Goal: Task Accomplishment & Management: Manage account settings

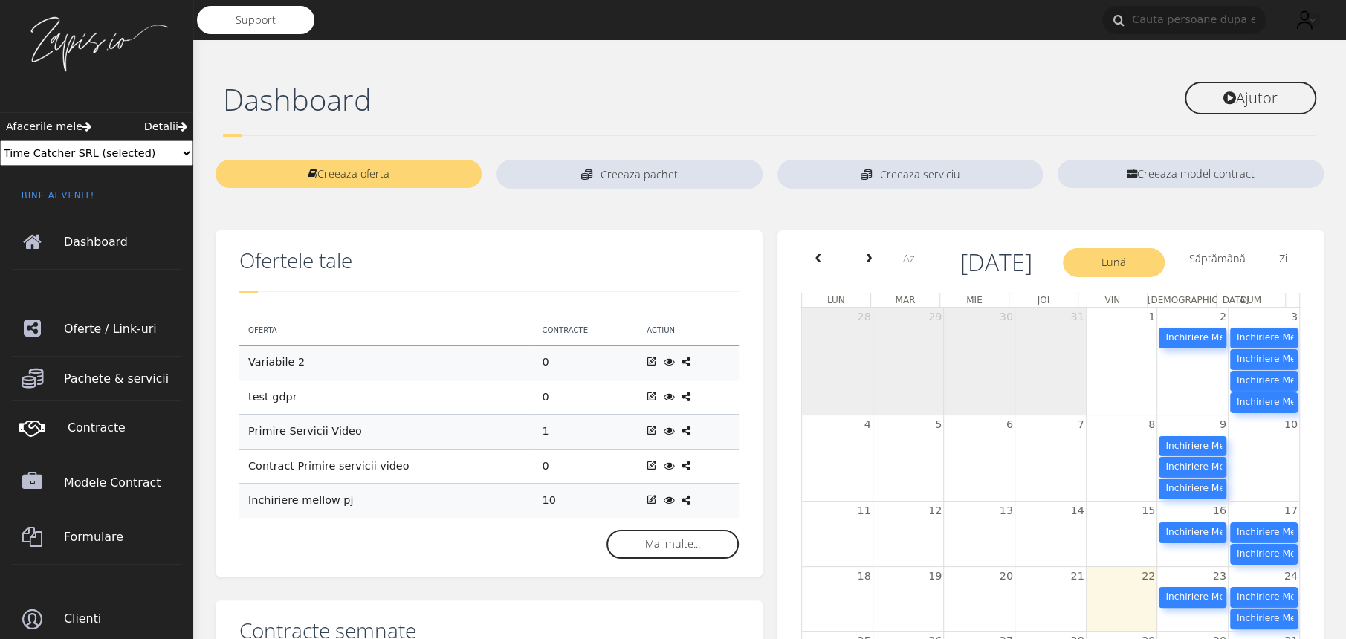
click at [107, 433] on span "Contracte" at bounding box center [126, 428] width 117 height 42
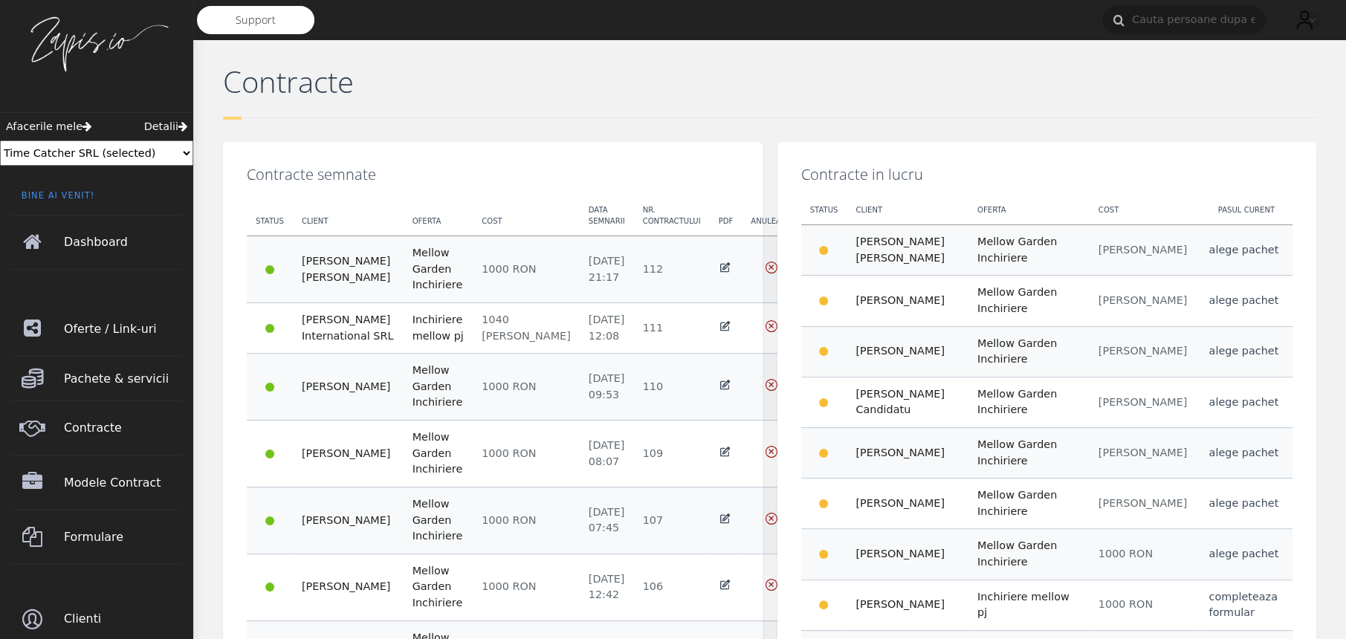
click at [124, 148] on select "Change Team Poiana Copaceni George test 2 Time Catcher SRL (selected) Ionita Ge…" at bounding box center [96, 152] width 193 height 25
select select "/p/team/selected/298"
click at [0, 140] on select "Change Team Poiana Copaceni George test 2 Time Catcher SRL (selected) Ionita Ge…" at bounding box center [96, 152] width 193 height 25
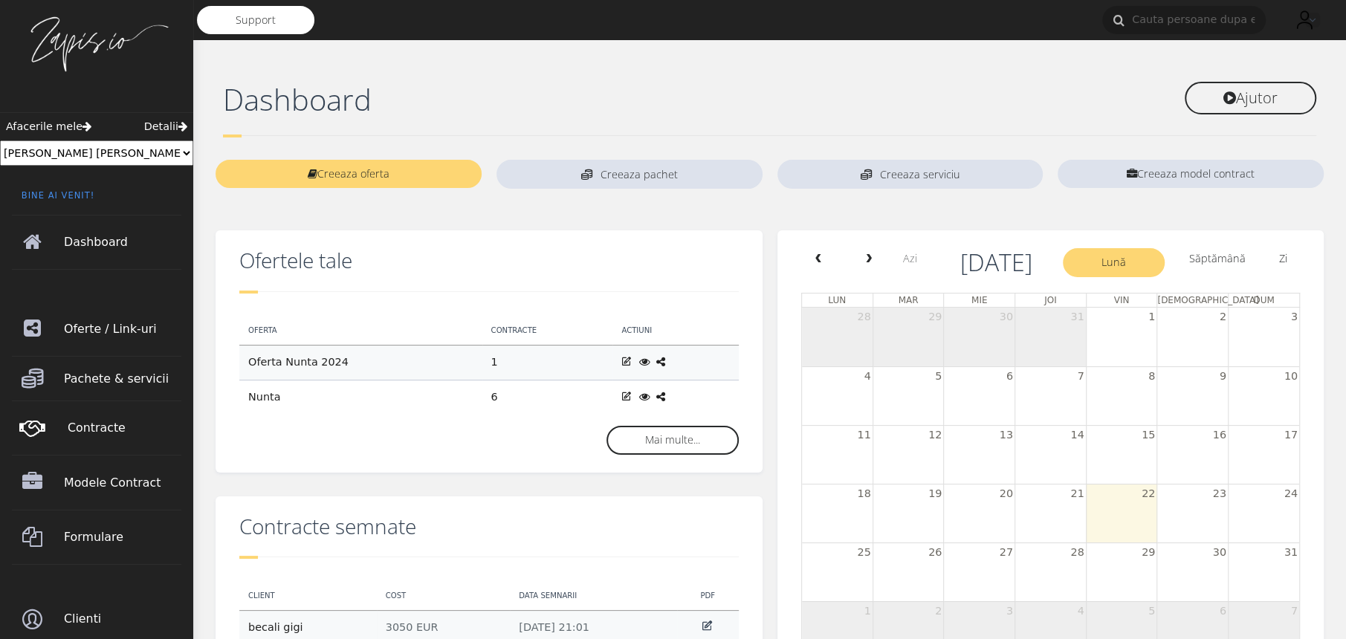
click at [126, 424] on span "Contracte" at bounding box center [126, 428] width 117 height 42
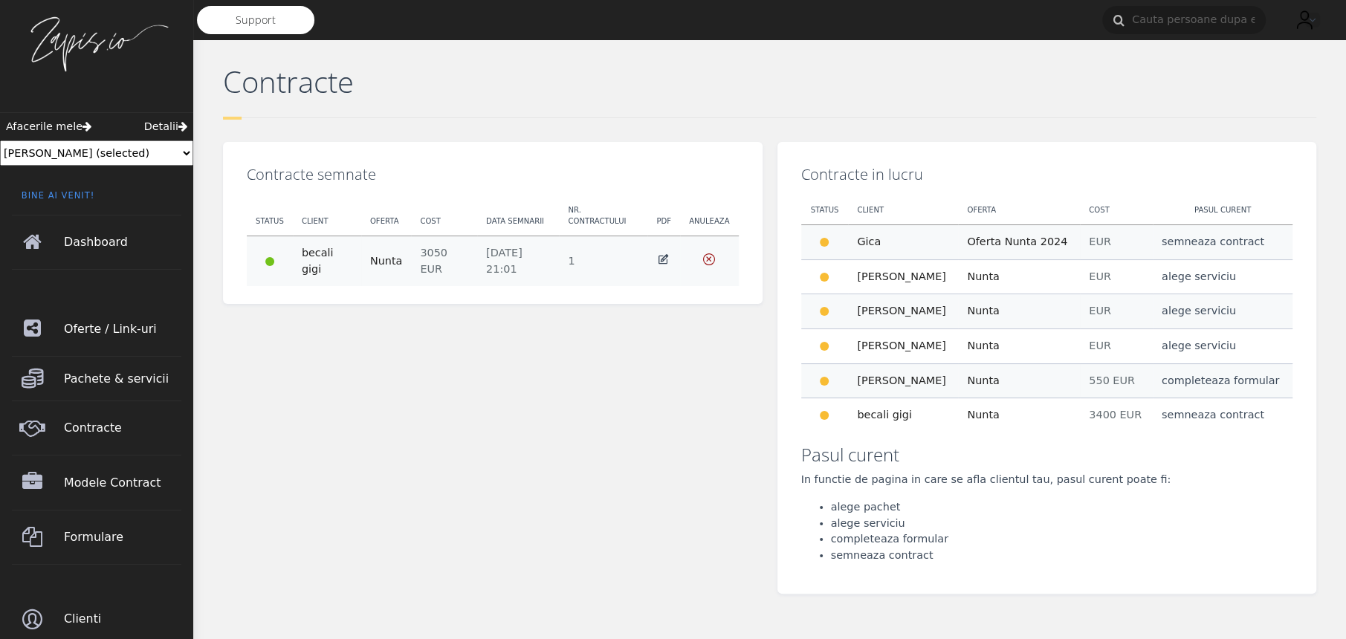
click at [162, 159] on select "Change Team Poiana Copaceni George test 2 Time Catcher SRL Ionita George Daniel…" at bounding box center [96, 152] width 193 height 25
select select "/p/team/selected/296"
click at [0, 140] on select "Change Team Poiana Copaceni George test 2 Time Catcher SRL Ionita George Daniel…" at bounding box center [96, 152] width 193 height 25
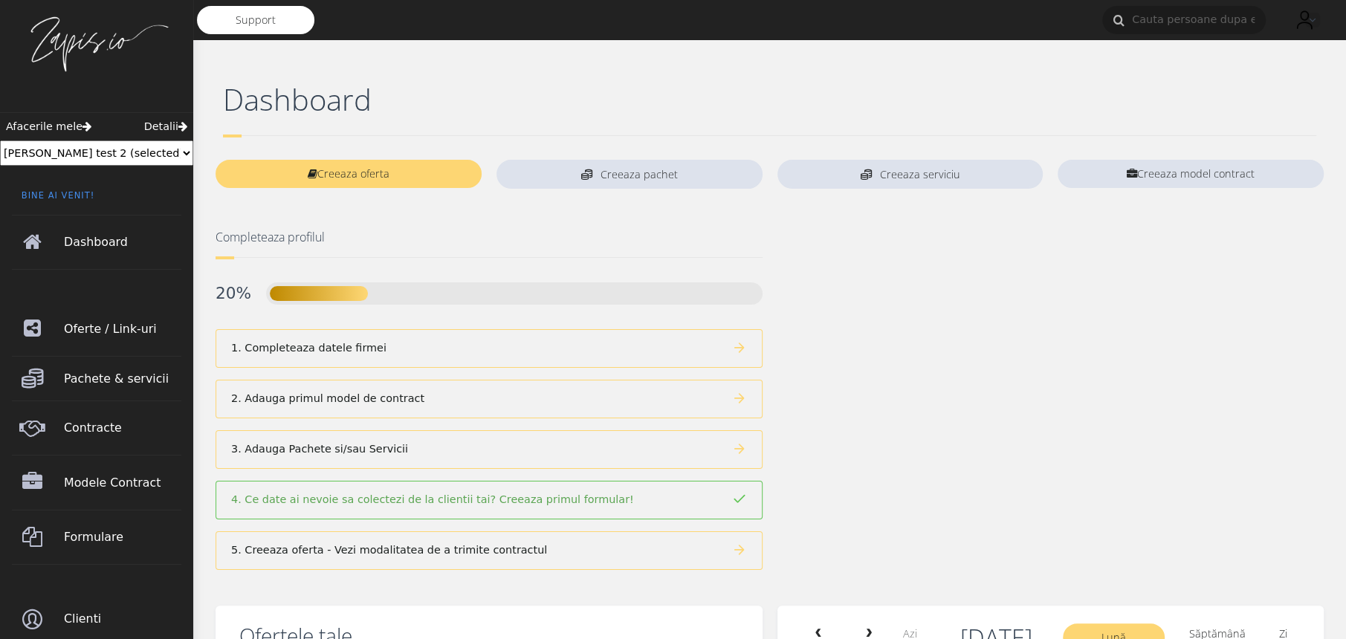
click at [143, 153] on select "Change Team Poiana Copaceni George test 2 (selected) Time Catcher SRL Ionita Ge…" at bounding box center [96, 152] width 193 height 25
select select "/p/team/selected/307"
click at [0, 140] on select "Change Team Poiana Copaceni George test 2 (selected) Time Catcher SRL Ionita Ge…" at bounding box center [96, 152] width 193 height 25
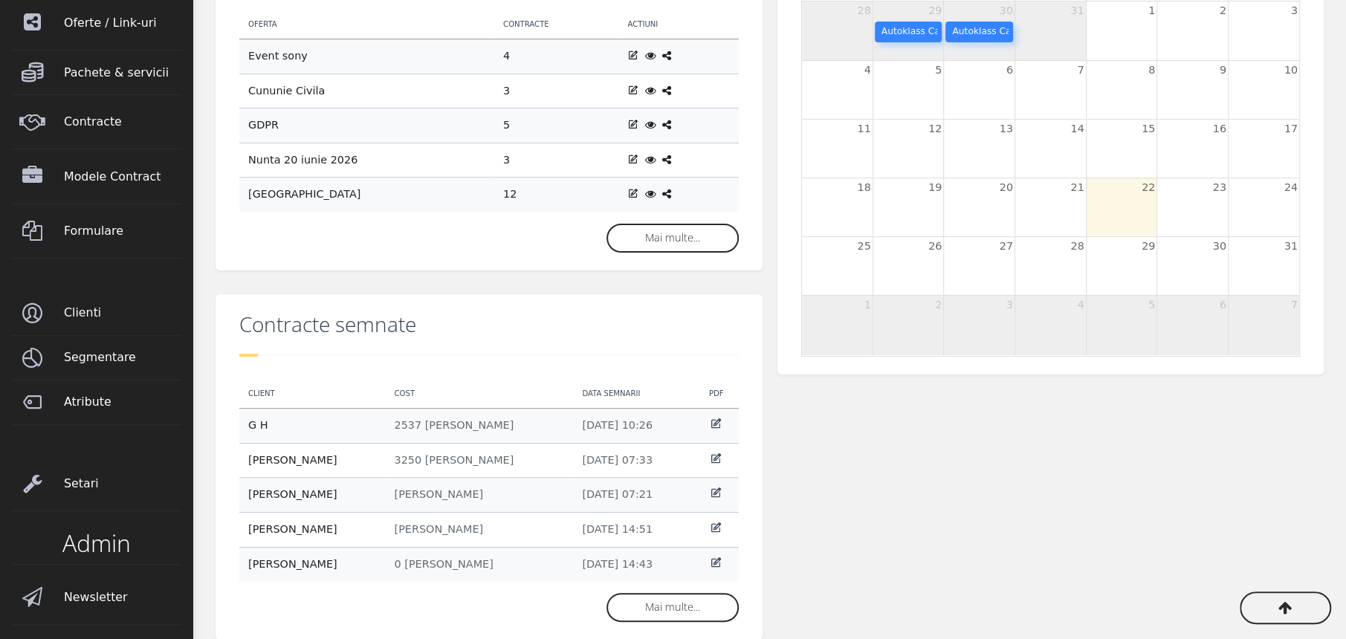
scroll to position [316, 0]
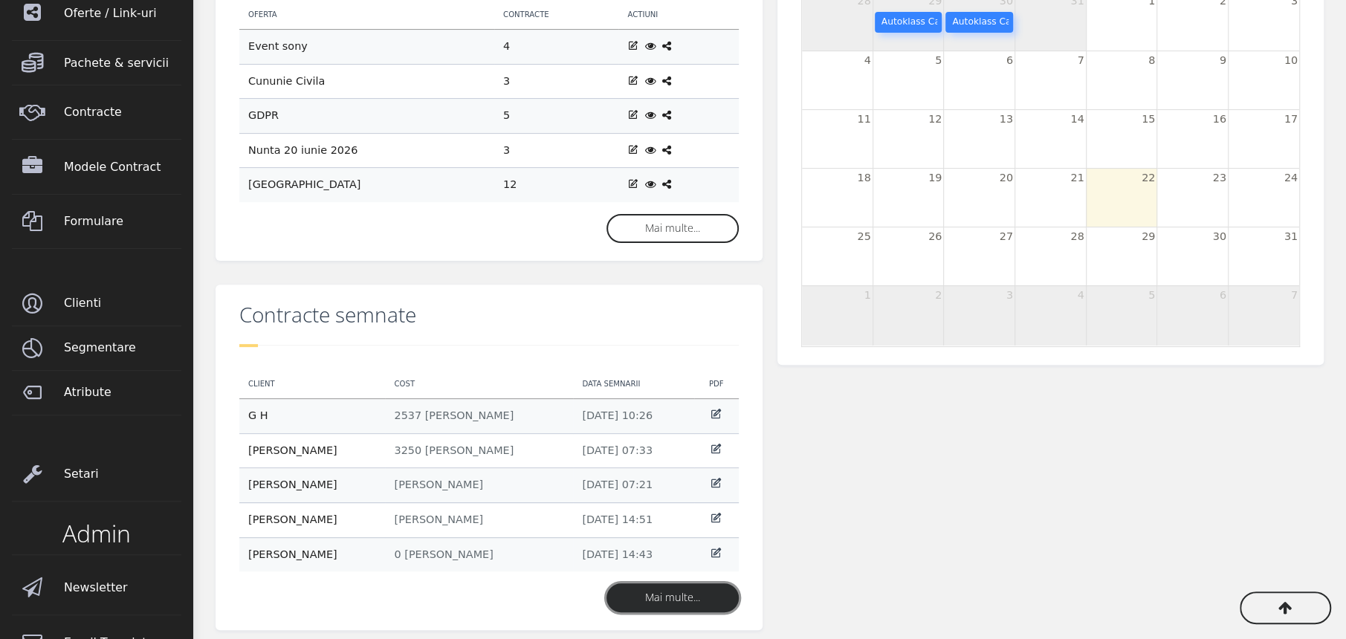
click at [661, 603] on link "Mai multe..." at bounding box center [672, 597] width 132 height 28
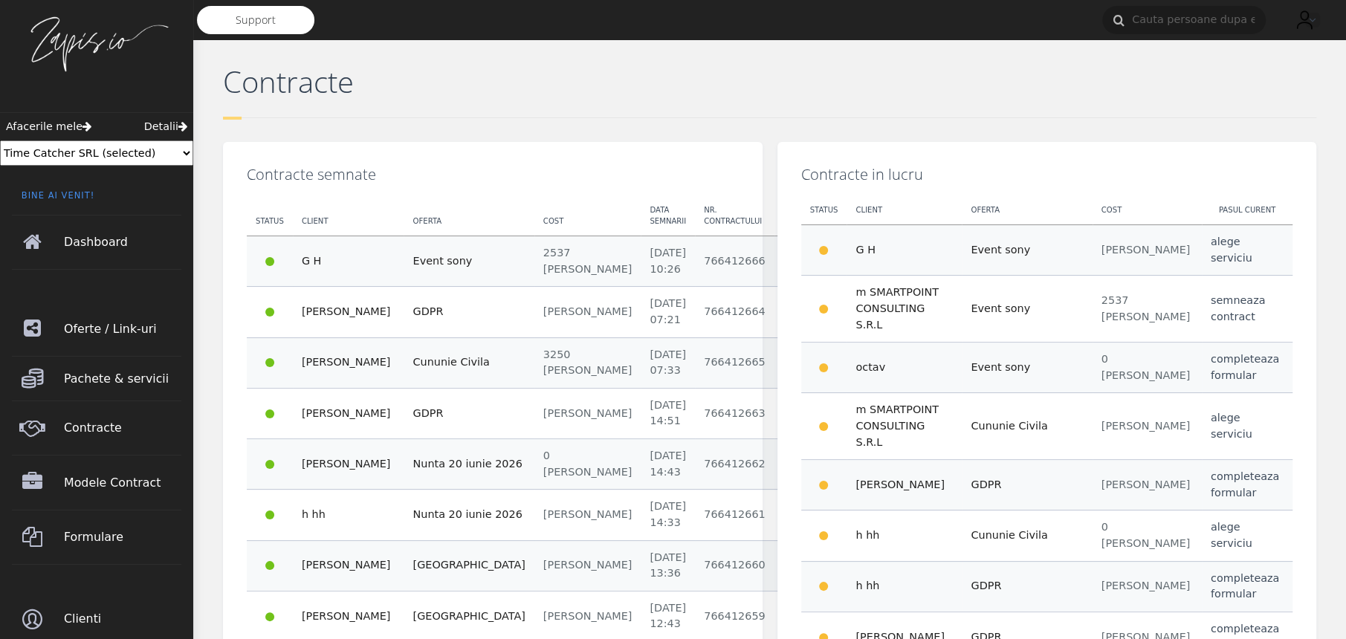
click at [784, 366] on icon at bounding box center [790, 361] width 12 height 12
click at [338, 368] on link "[PERSON_NAME]" at bounding box center [346, 362] width 89 height 12
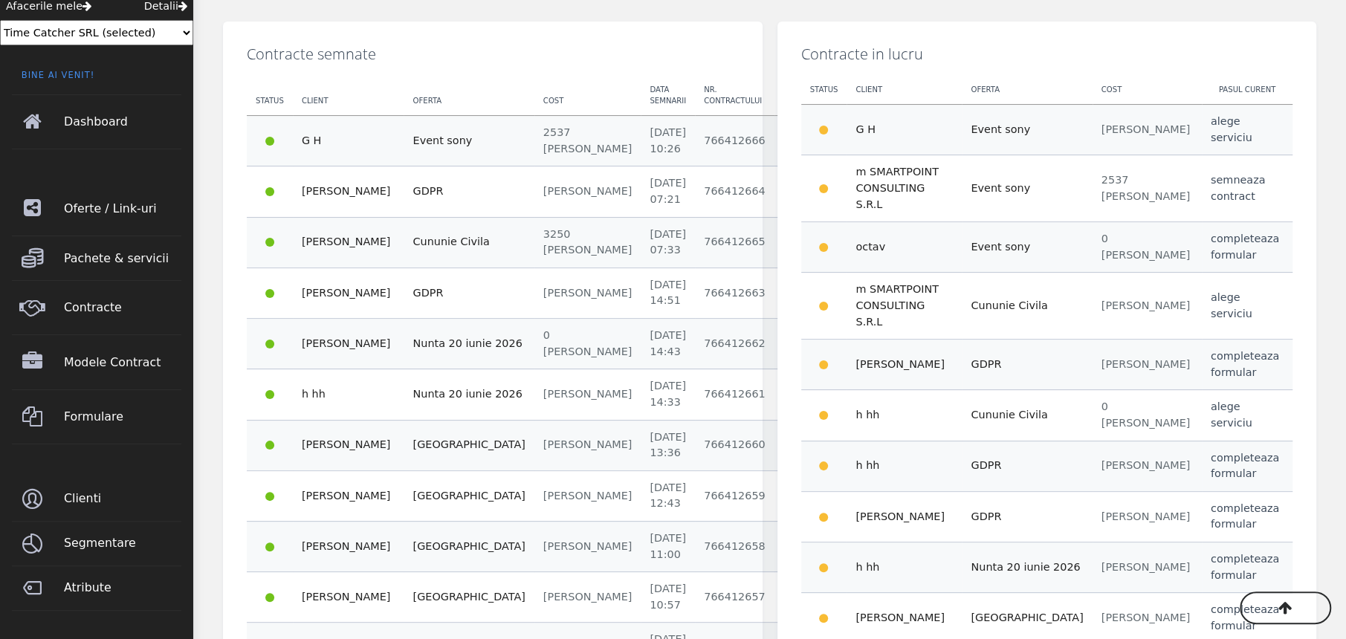
scroll to position [121, 0]
click at [361, 349] on link "[PERSON_NAME]" at bounding box center [346, 343] width 89 height 12
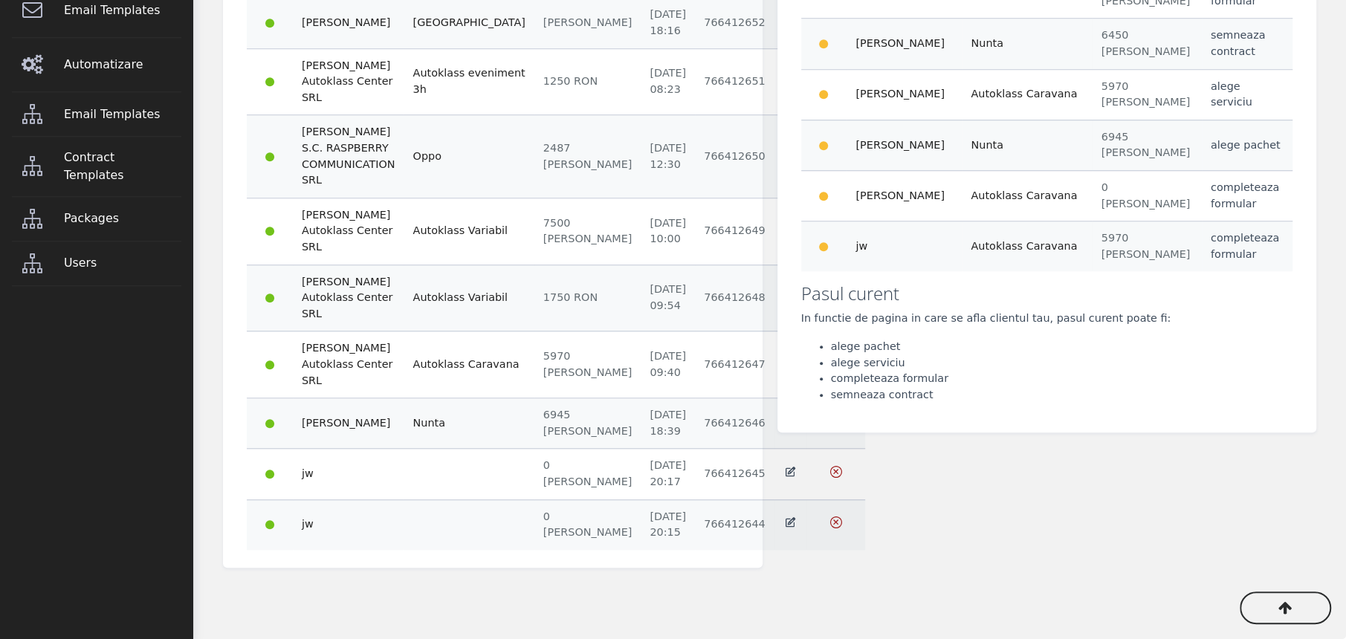
scroll to position [1272, 0]
click at [320, 406] on td "Tudor Bogatu" at bounding box center [348, 423] width 111 height 51
click at [323, 417] on link "Tudor Bogatu" at bounding box center [346, 423] width 89 height 12
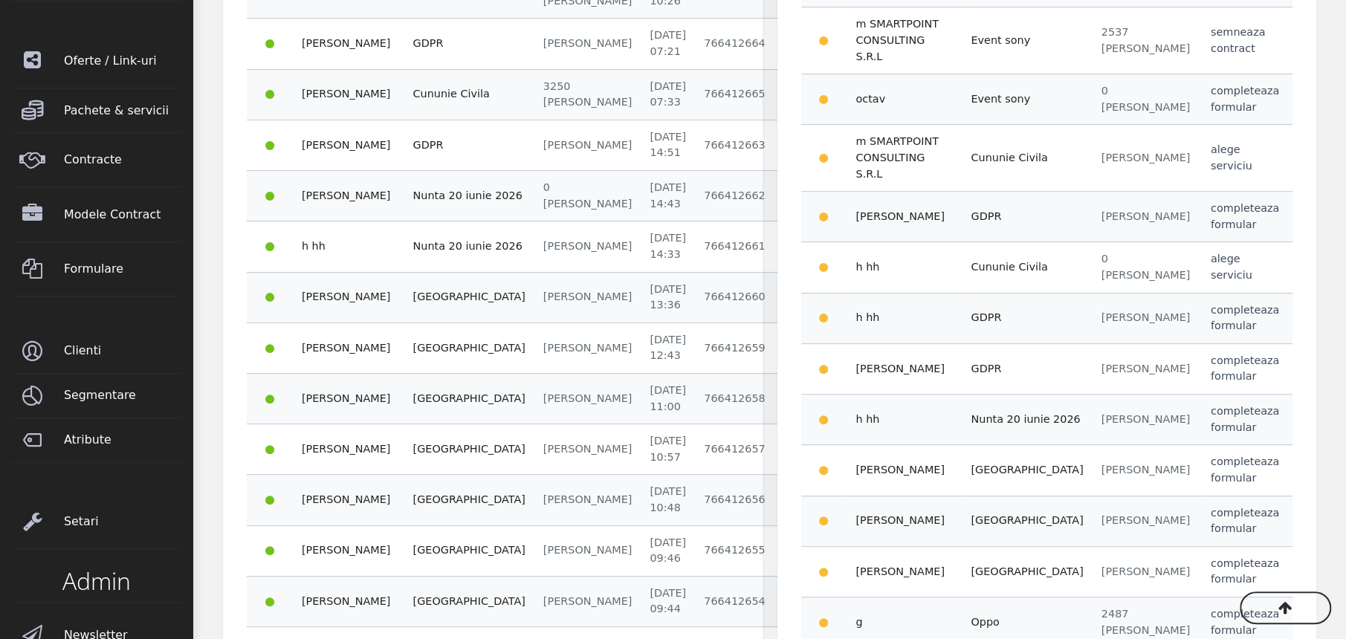
scroll to position [0, 0]
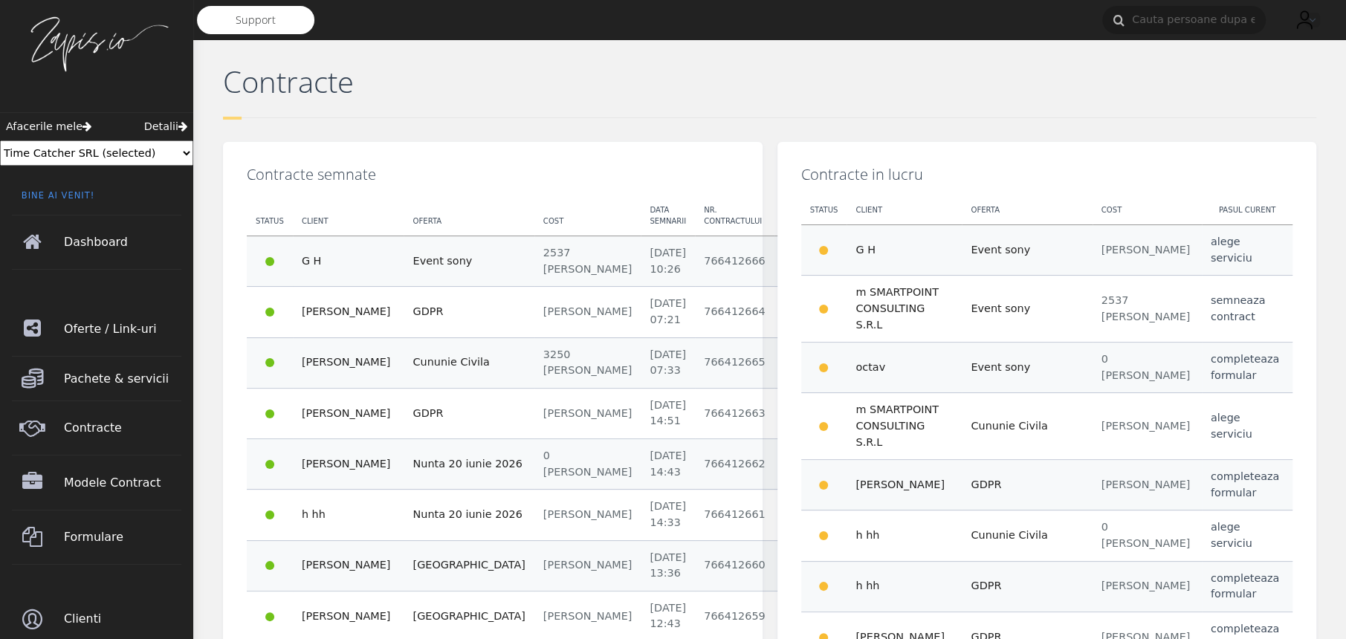
click at [67, 150] on select "Change Team Poiana Copaceni George test 2 Time Catcher SRL Ionita George Daniel…" at bounding box center [96, 152] width 193 height 25
select select "/p/team/selected/297"
click at [0, 140] on select "Change Team Poiana Copaceni George test 2 Time Catcher SRL Ionita George Daniel…" at bounding box center [96, 152] width 193 height 25
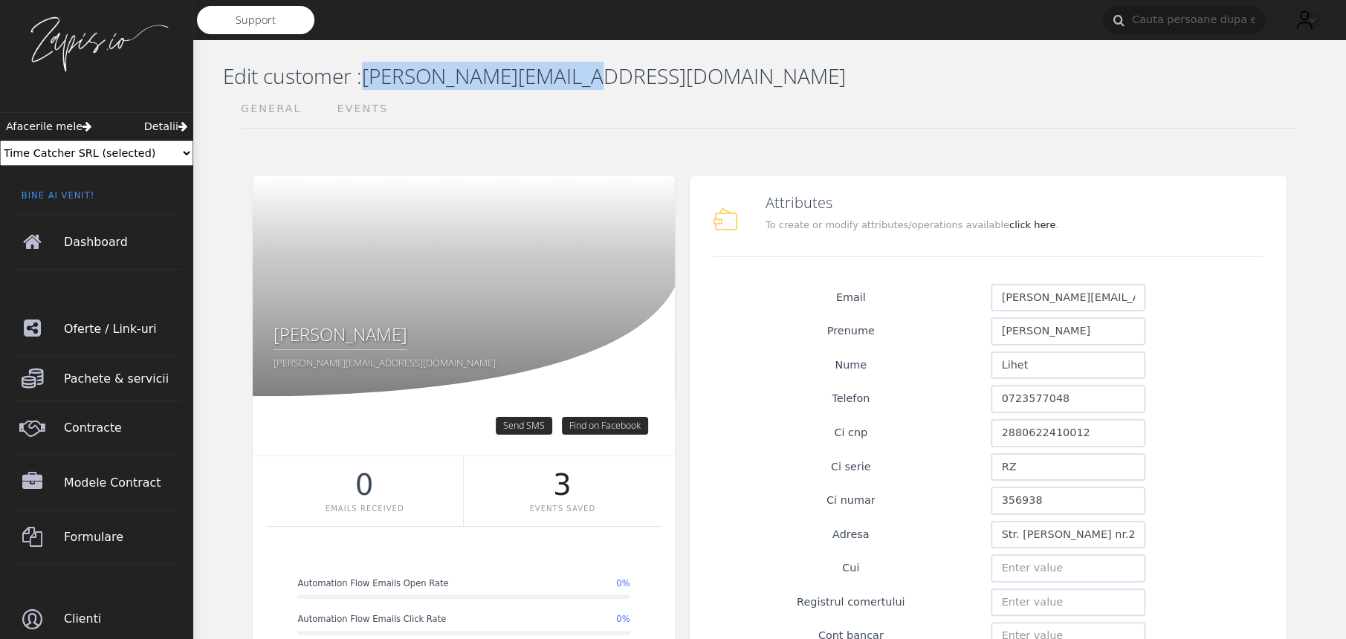
drag, startPoint x: 368, startPoint y: 75, endPoint x: 574, endPoint y: 71, distance: 205.9
click at [574, 71] on h3 "Edit customer : irina.lihet@gmail.com" at bounding box center [769, 76] width 1093 height 25
copy h3 "irina.lihet@gmail.com"
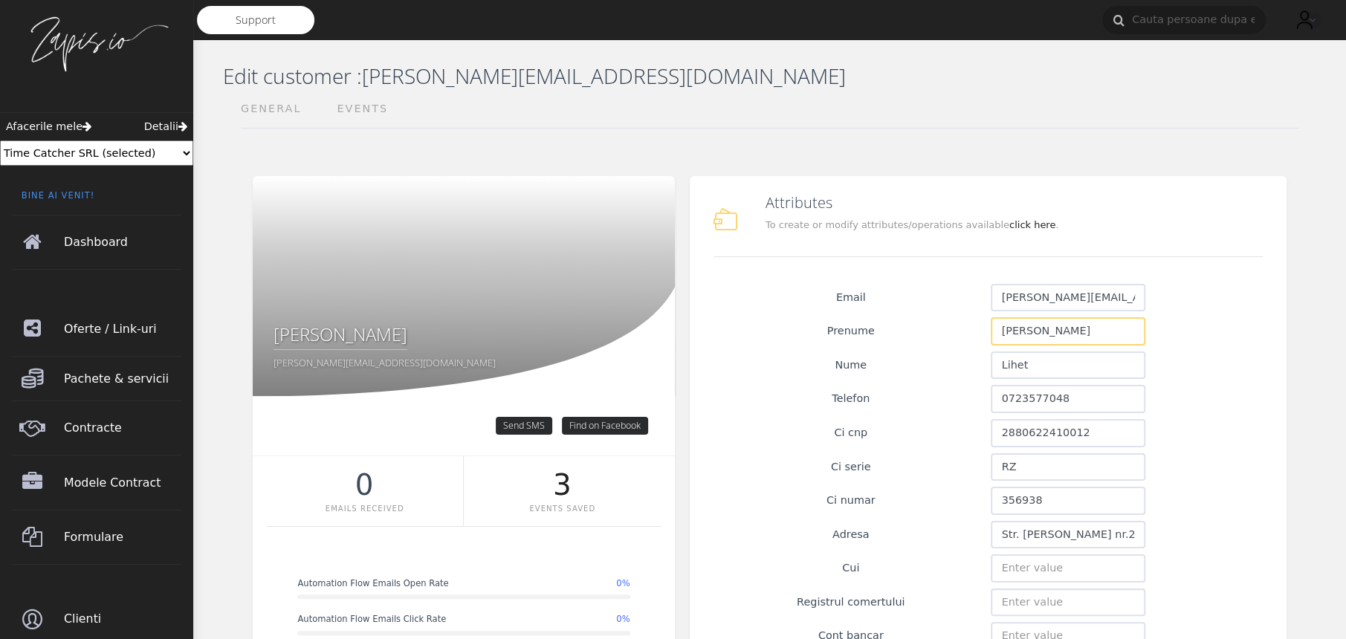
click at [1043, 331] on input "Irina" at bounding box center [1068, 331] width 155 height 28
click at [1015, 367] on input "Lihet" at bounding box center [1068, 366] width 155 height 28
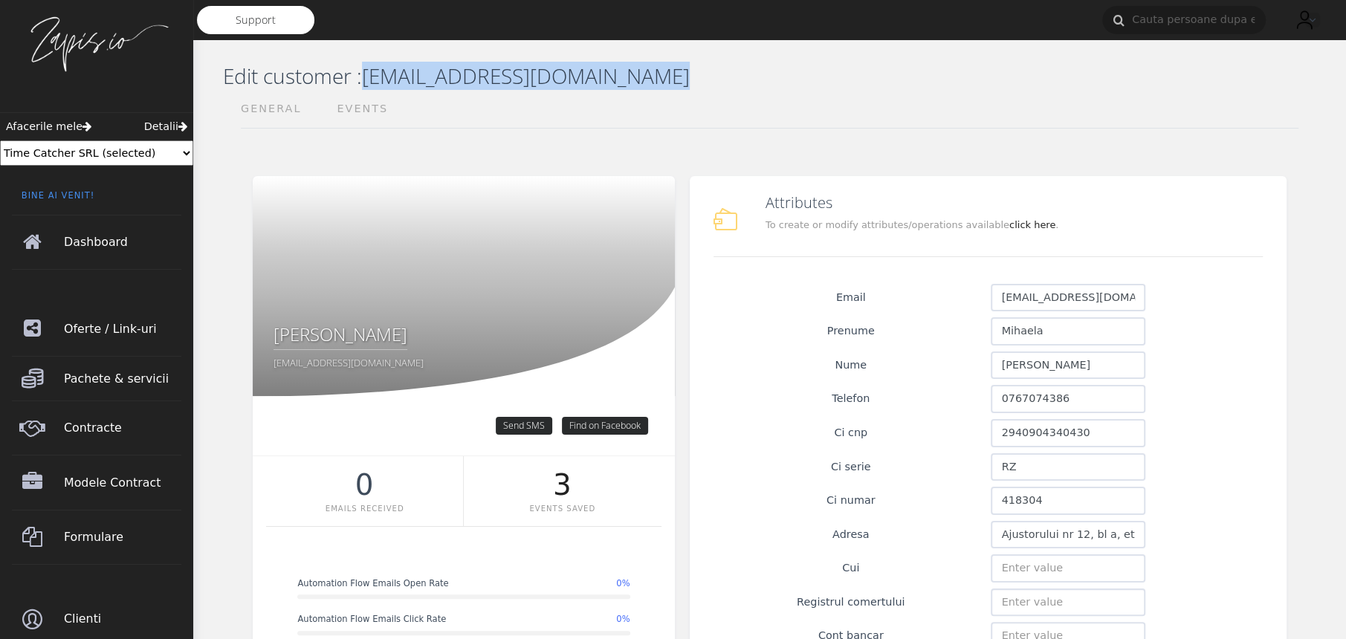
drag, startPoint x: 370, startPoint y: 76, endPoint x: 674, endPoint y: 71, distance: 304.0
click at [674, 71] on h3 "Edit customer : [EMAIL_ADDRESS][DOMAIN_NAME]" at bounding box center [769, 76] width 1093 height 25
copy h3 "[EMAIL_ADDRESS][DOMAIN_NAME]"
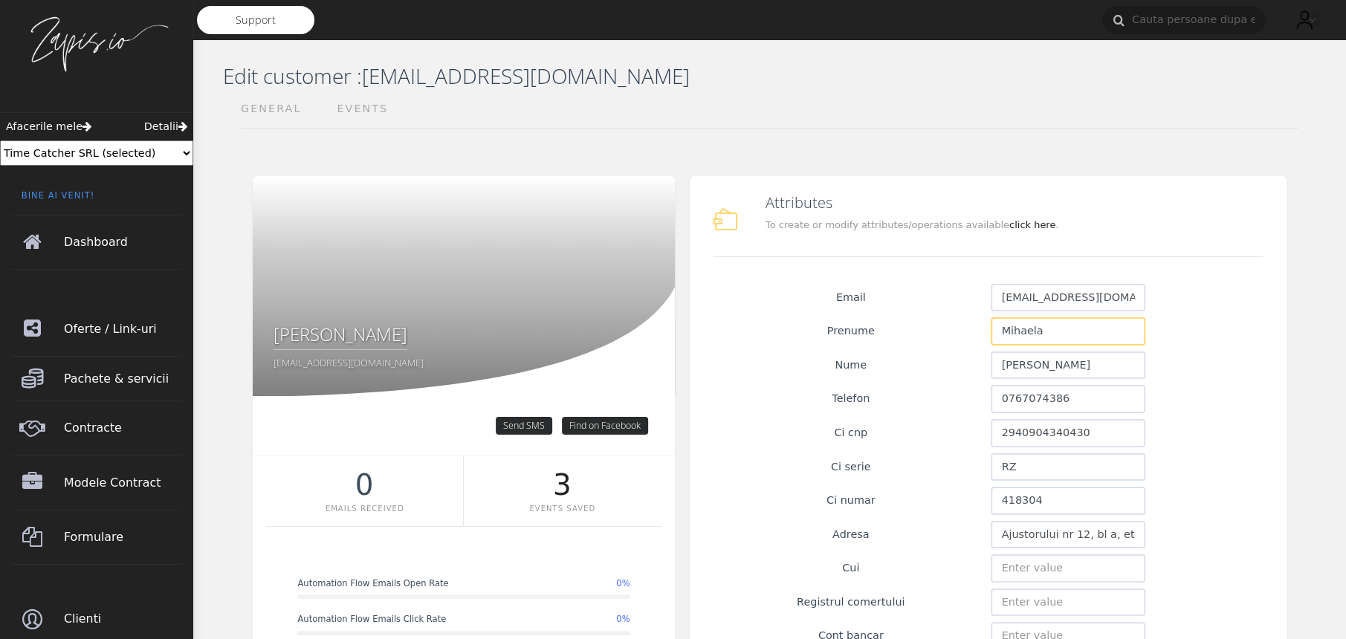
click at [1023, 341] on input "Mihaela" at bounding box center [1068, 331] width 155 height 28
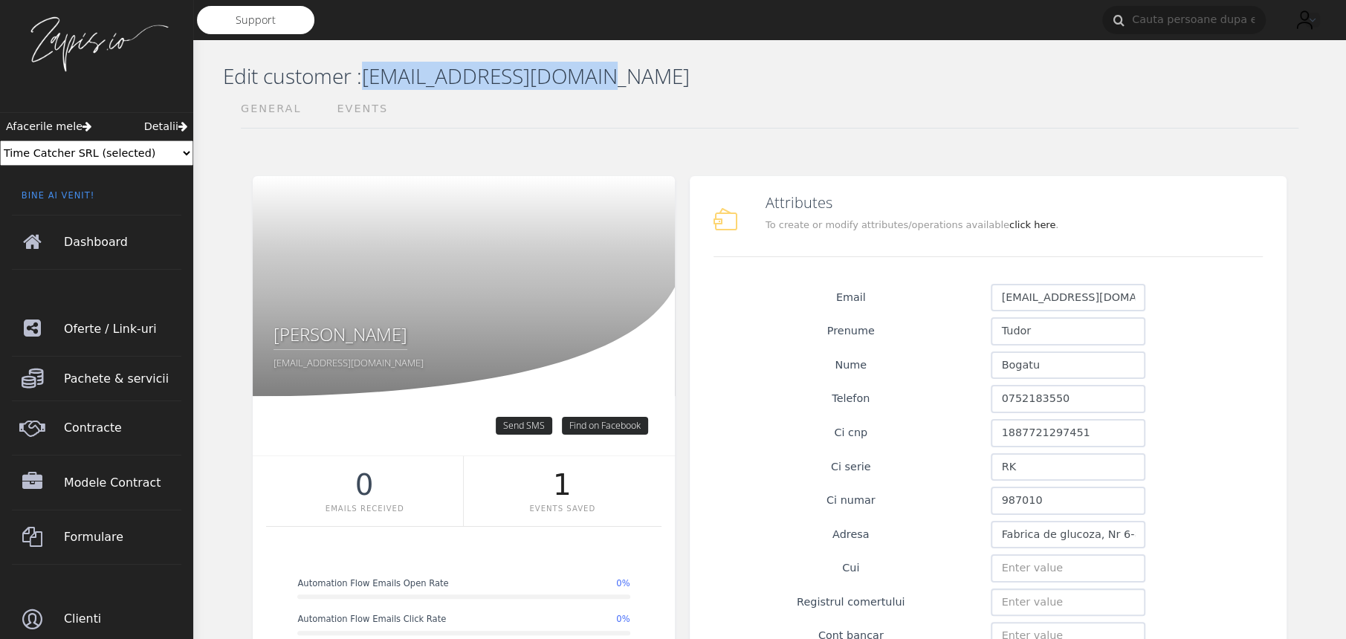
drag, startPoint x: 365, startPoint y: 77, endPoint x: 610, endPoint y: 74, distance: 245.3
click at [610, 74] on h3 "Edit customer : [EMAIL_ADDRESS][DOMAIN_NAME]" at bounding box center [769, 76] width 1093 height 25
copy h3 "[EMAIL_ADDRESS][DOMAIN_NAME]"
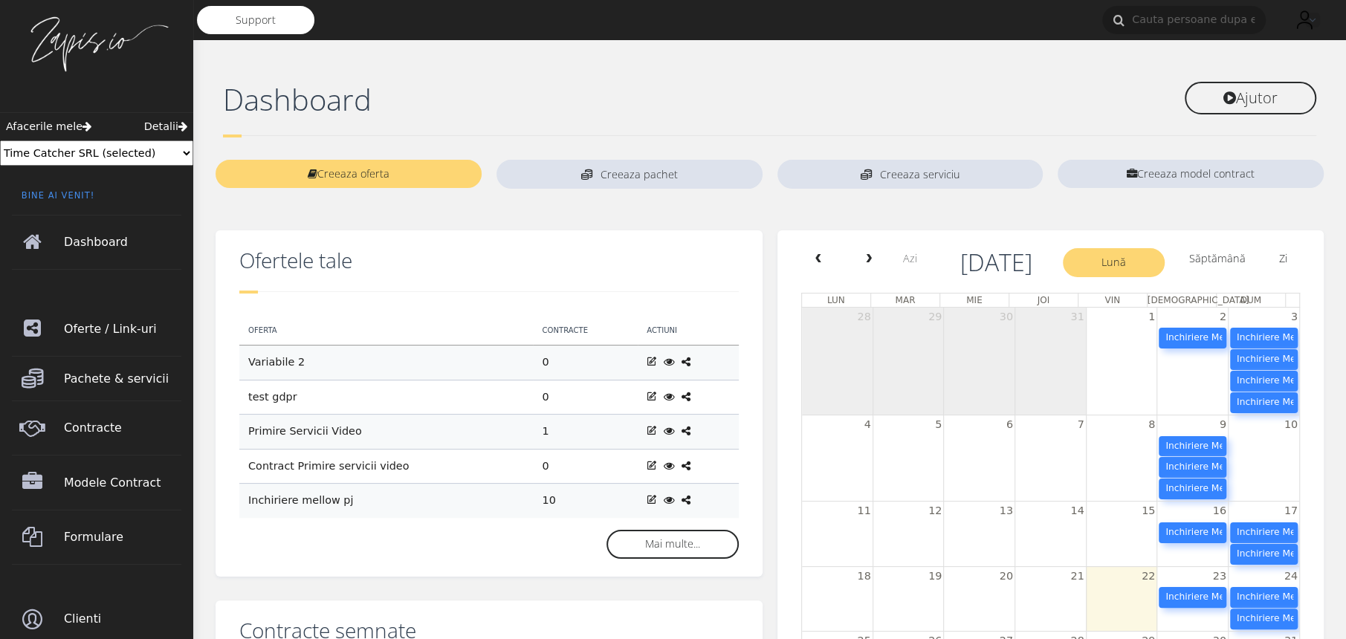
scroll to position [1, 0]
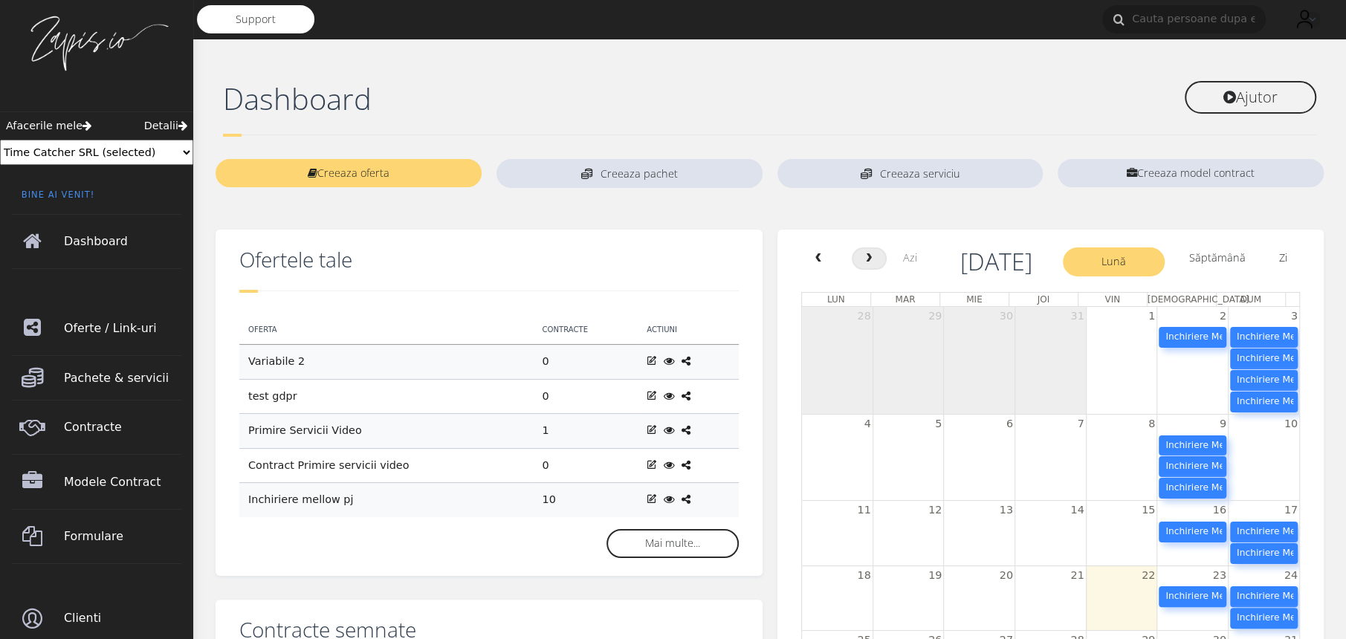
click at [867, 256] on span "next" at bounding box center [868, 258] width 13 height 10
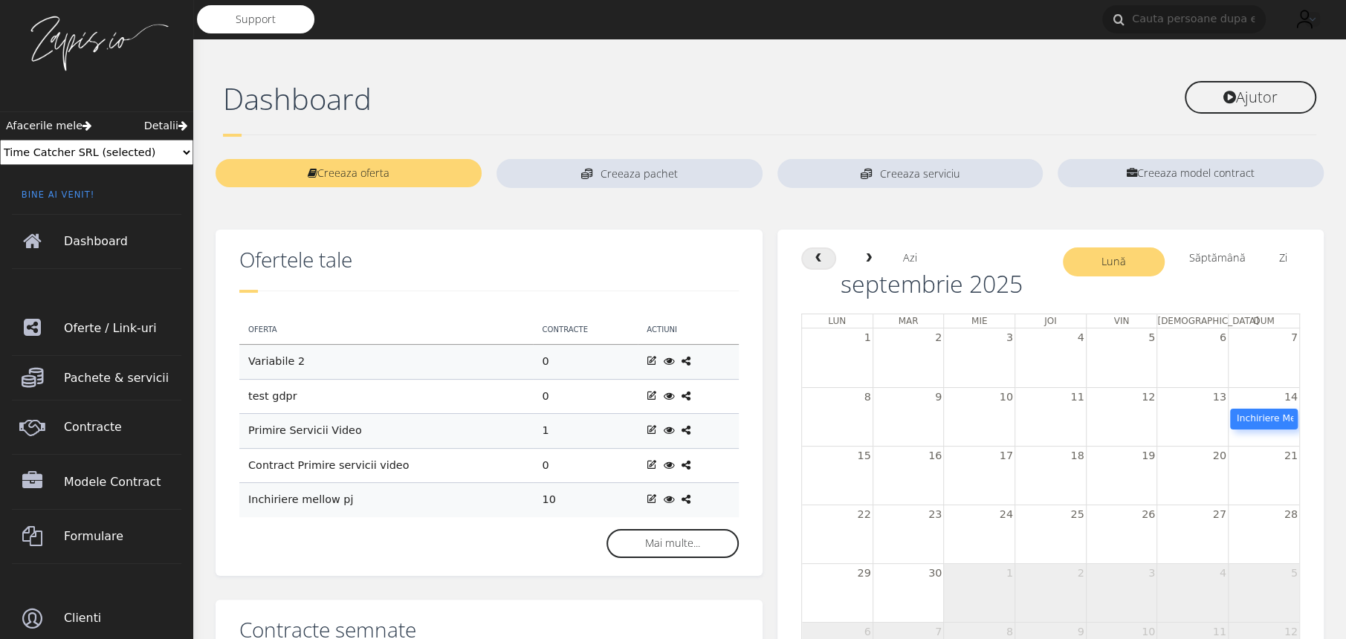
click at [815, 253] on span "prev" at bounding box center [818, 258] width 13 height 10
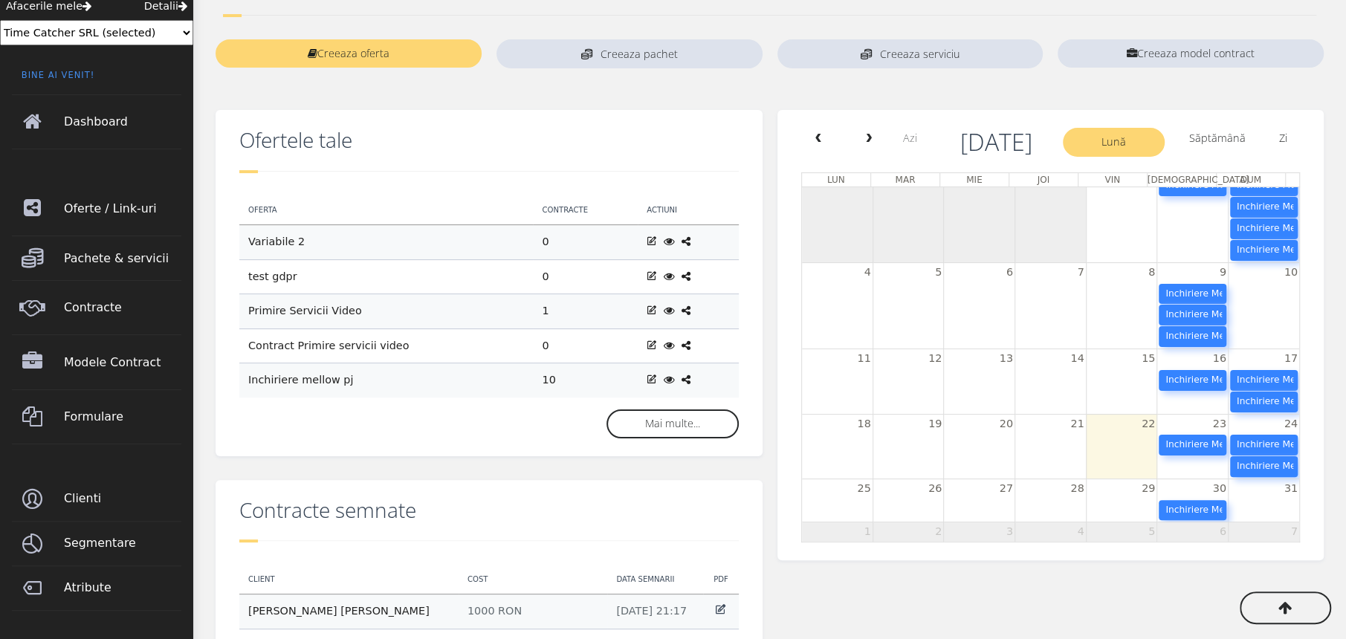
scroll to position [54, 0]
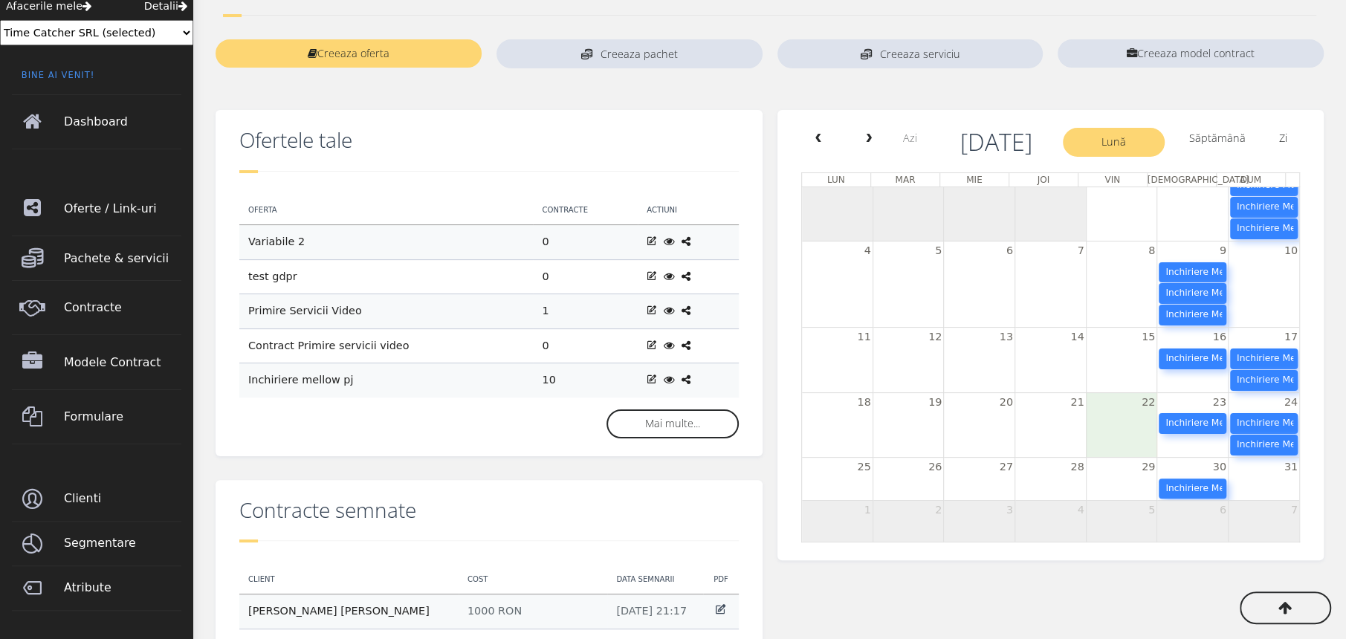
click at [1118, 418] on td at bounding box center [1121, 434] width 71 height 44
click at [1140, 403] on span "22" at bounding box center [1148, 402] width 16 height 19
click at [1114, 427] on td at bounding box center [1121, 434] width 71 height 44
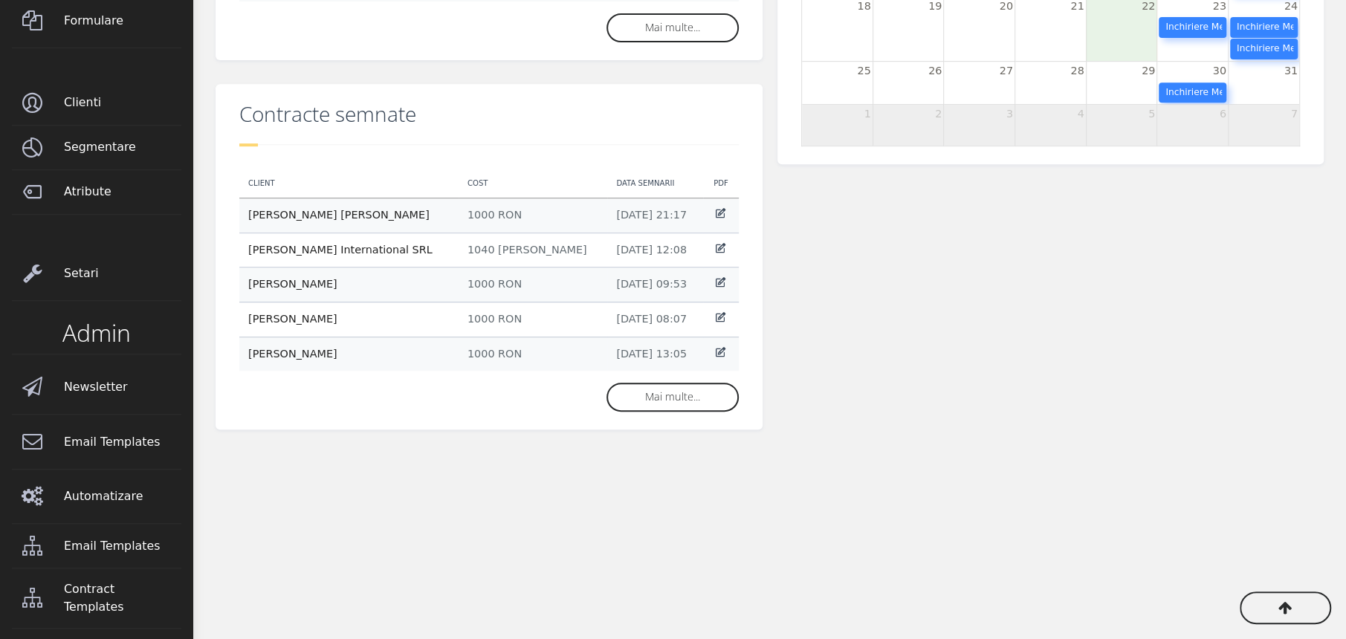
scroll to position [519, 0]
